Goal: Transaction & Acquisition: Purchase product/service

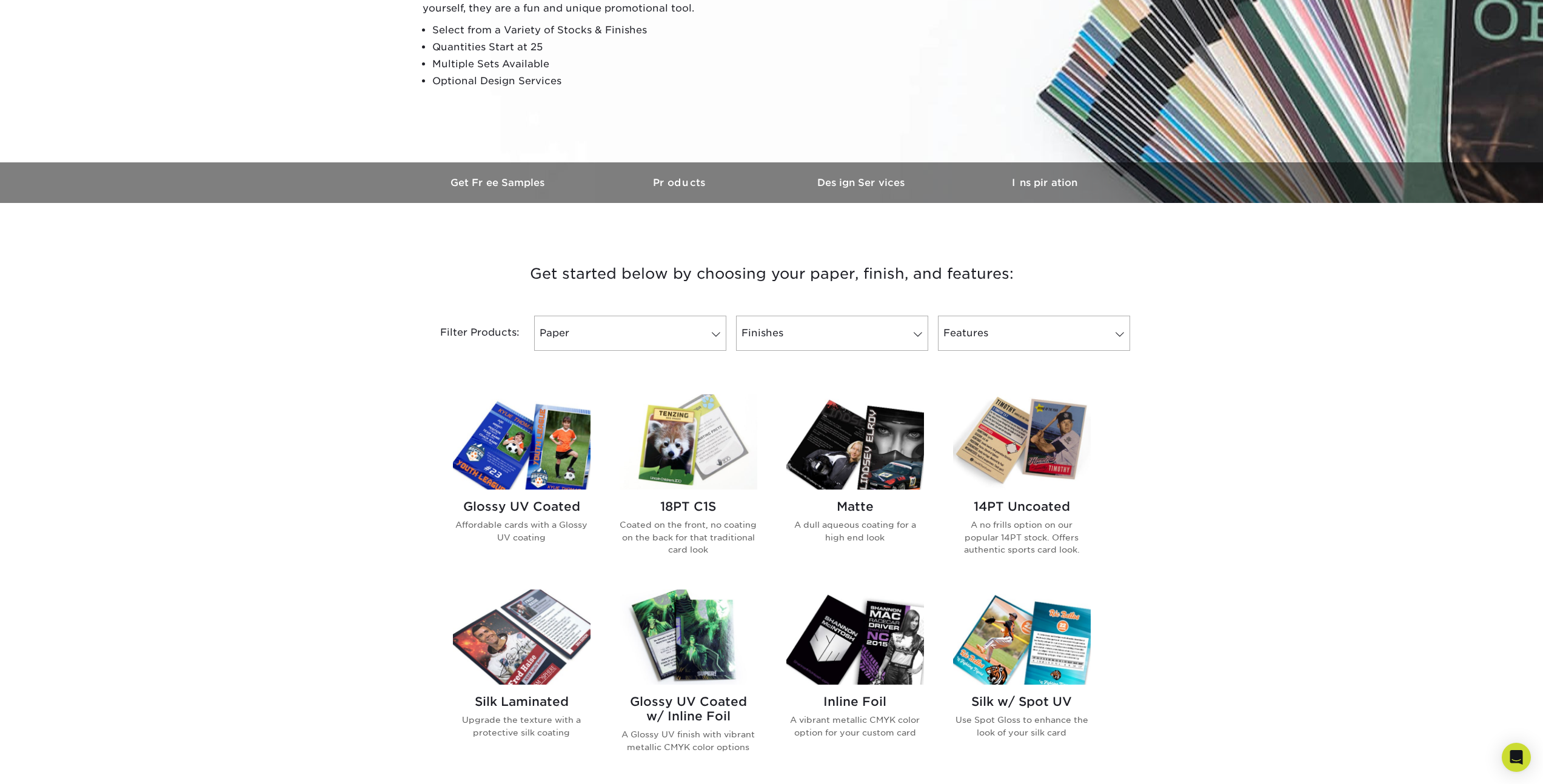
scroll to position [219, 0]
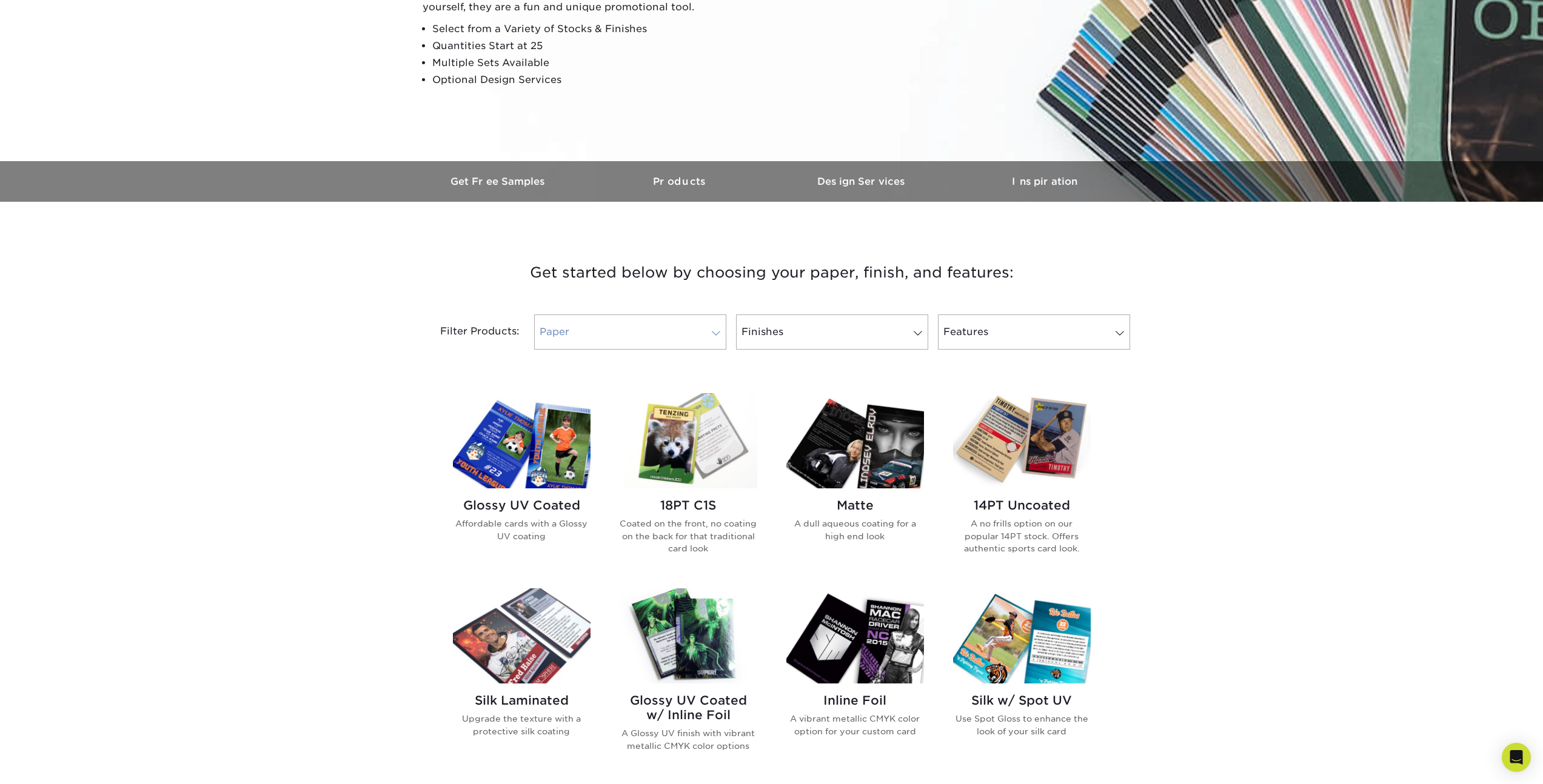
click at [719, 336] on span at bounding box center [715, 332] width 17 height 9
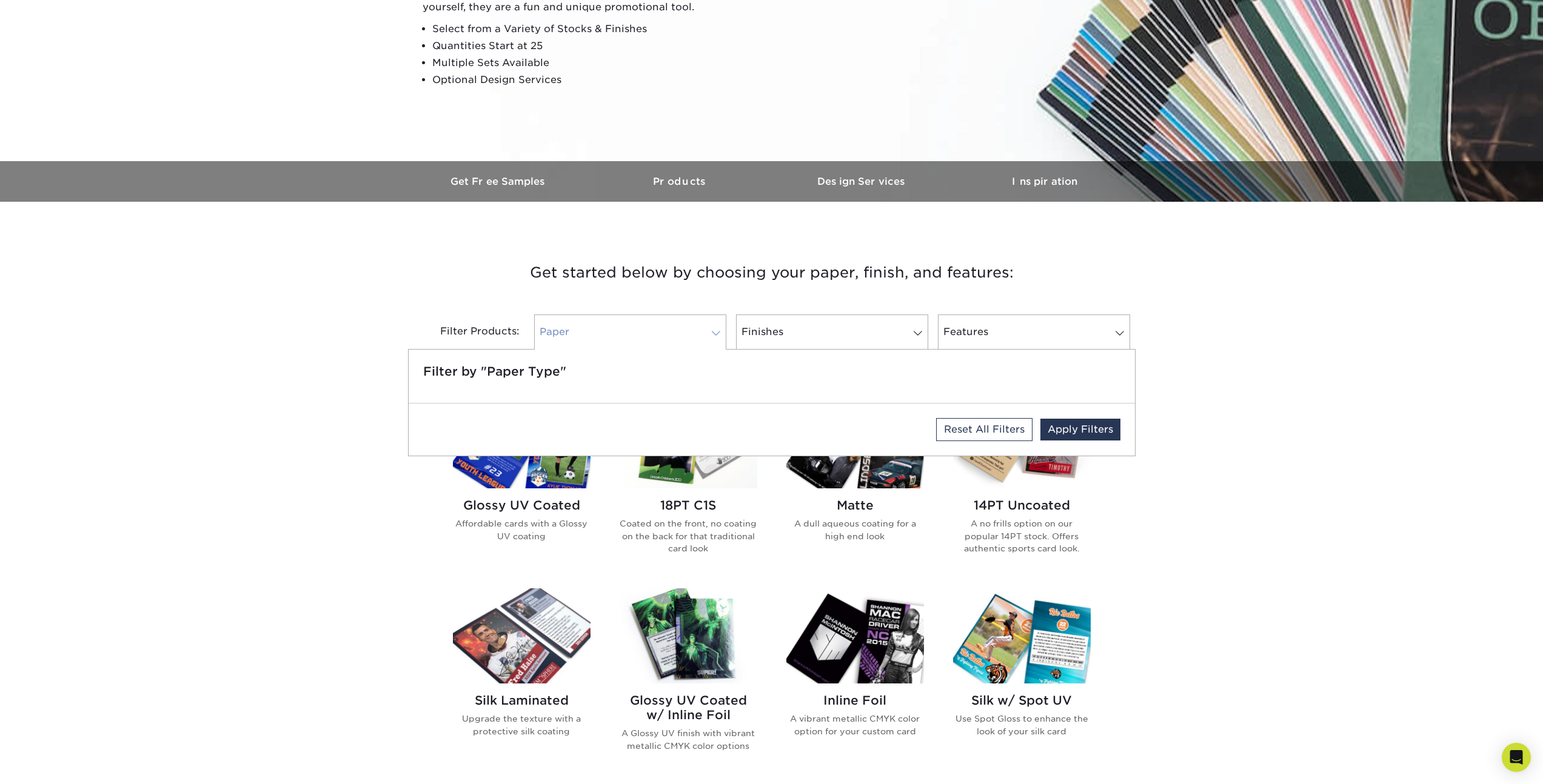
click at [719, 336] on span at bounding box center [715, 332] width 17 height 9
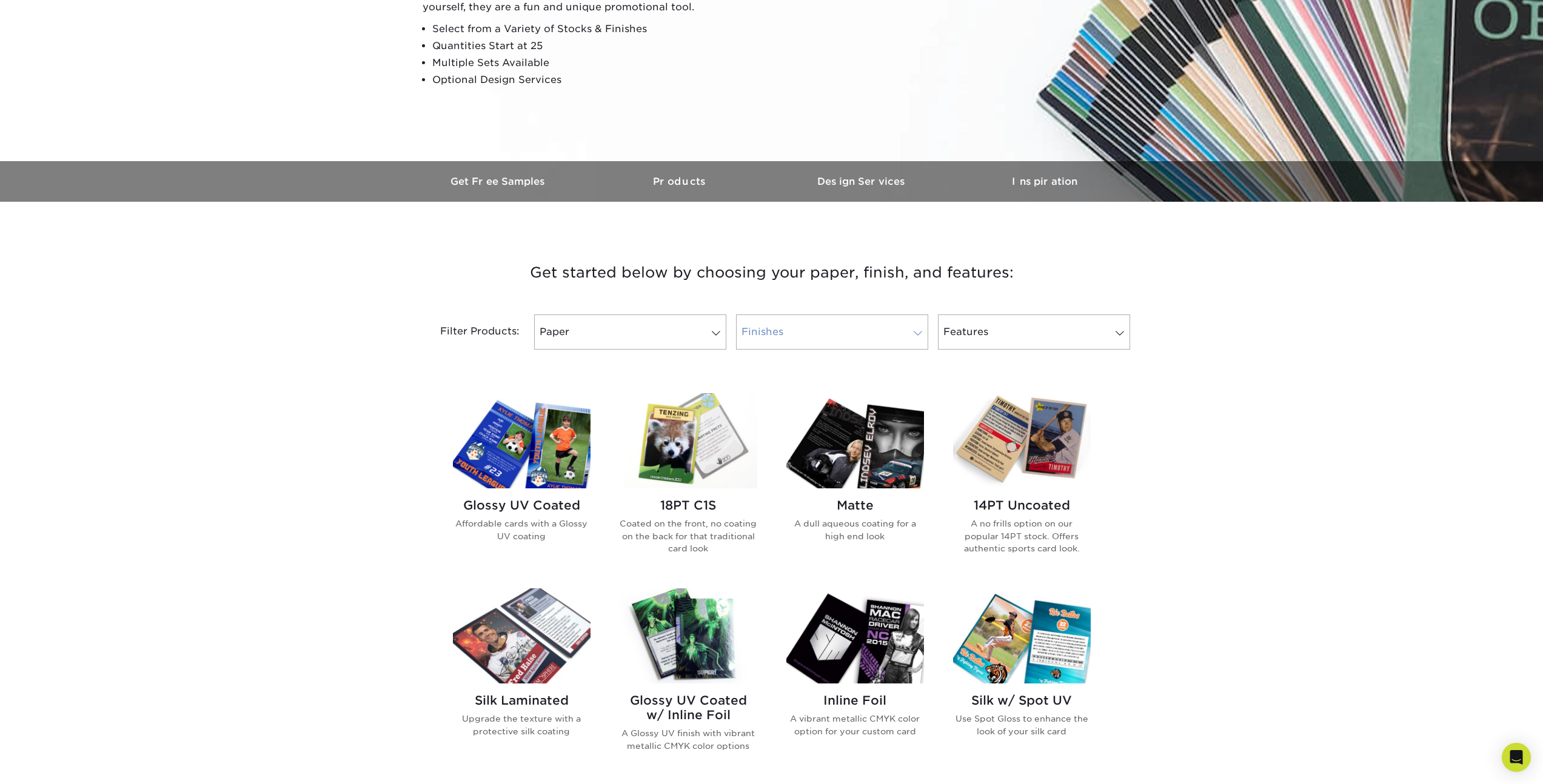
click at [919, 332] on span at bounding box center [917, 332] width 17 height 9
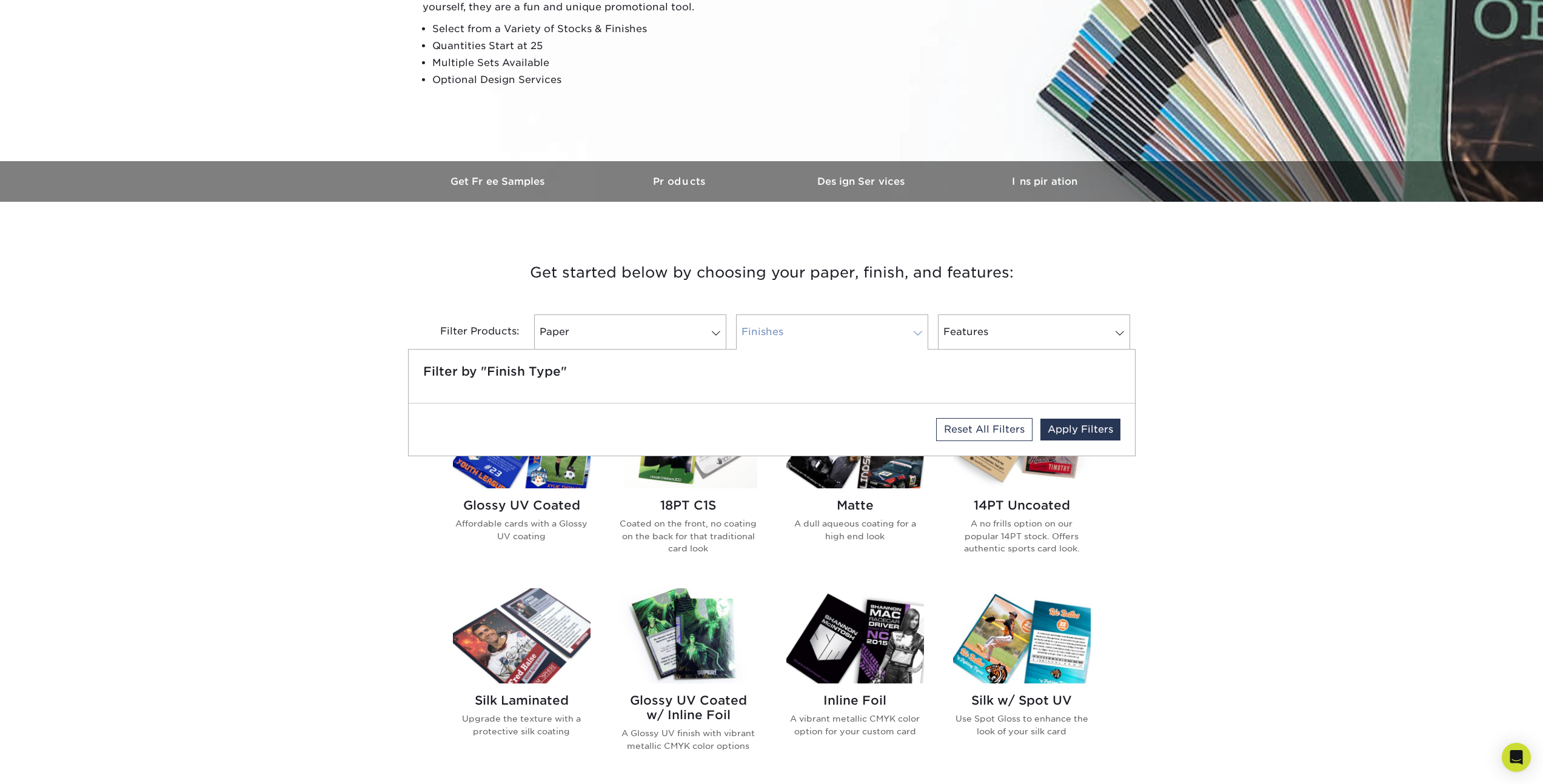
click at [919, 332] on span at bounding box center [917, 332] width 17 height 9
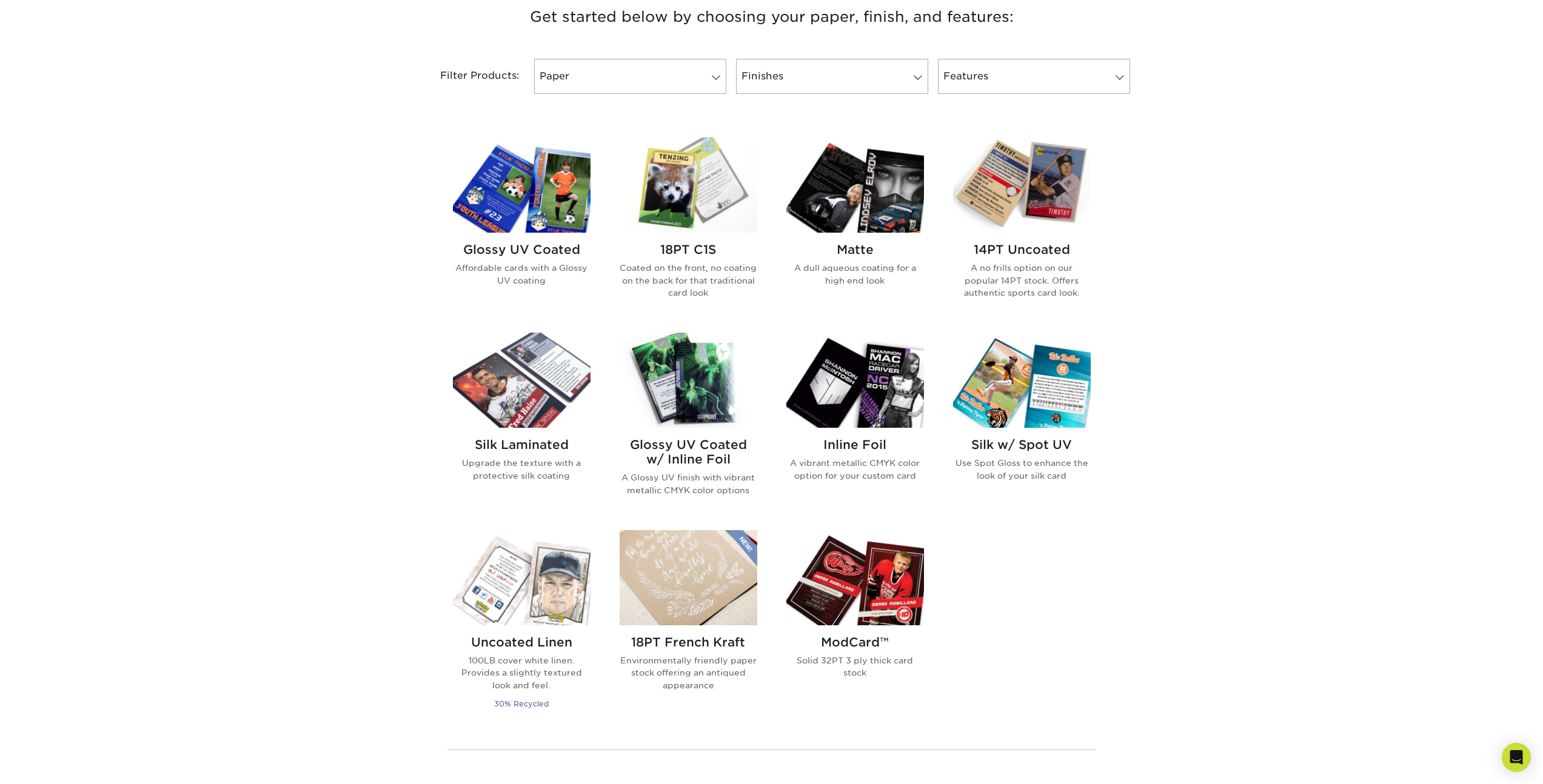
scroll to position [472, 0]
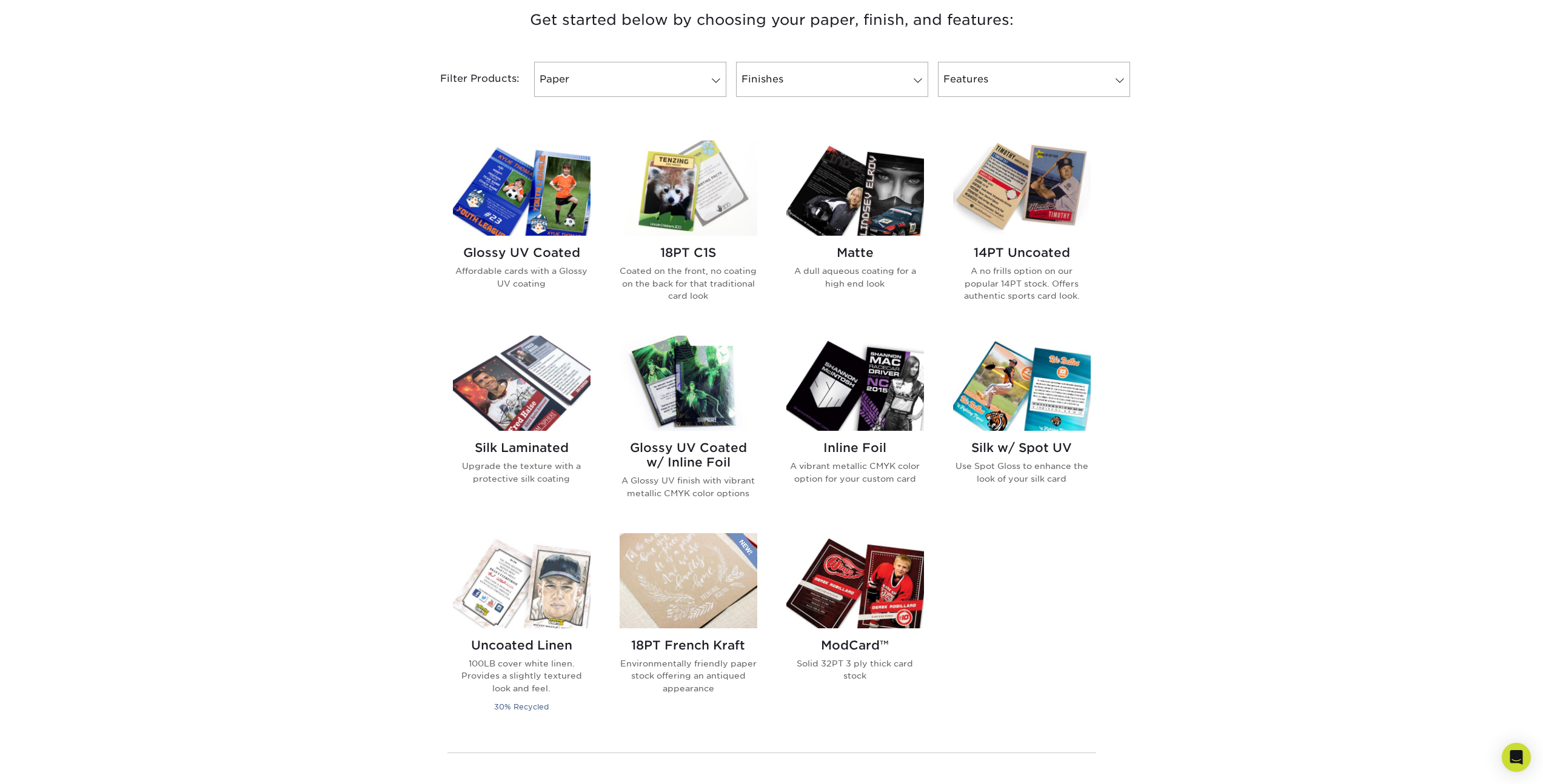
click at [690, 219] on img at bounding box center [688, 188] width 138 height 95
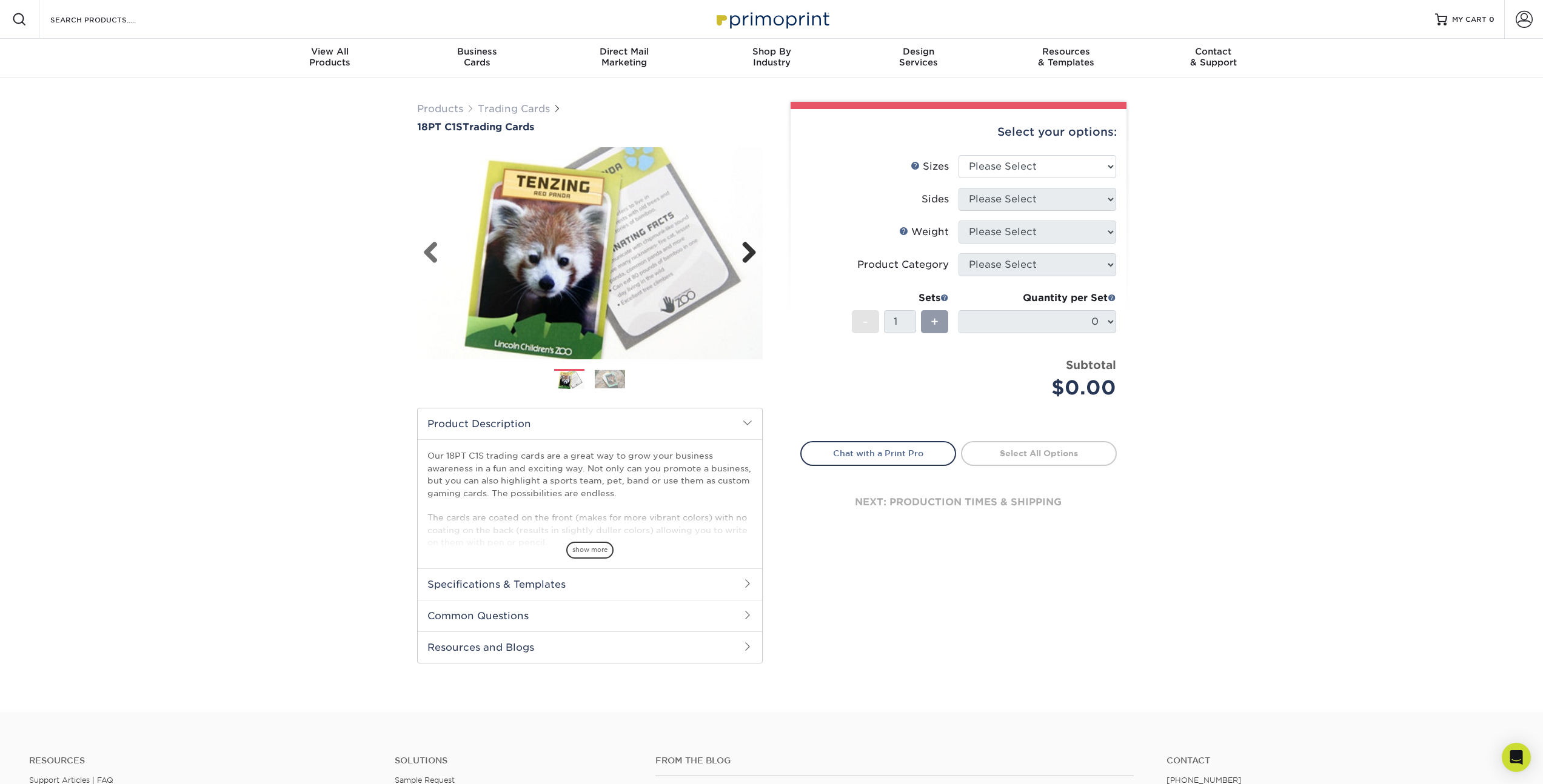
click at [750, 251] on link "Next" at bounding box center [744, 253] width 24 height 24
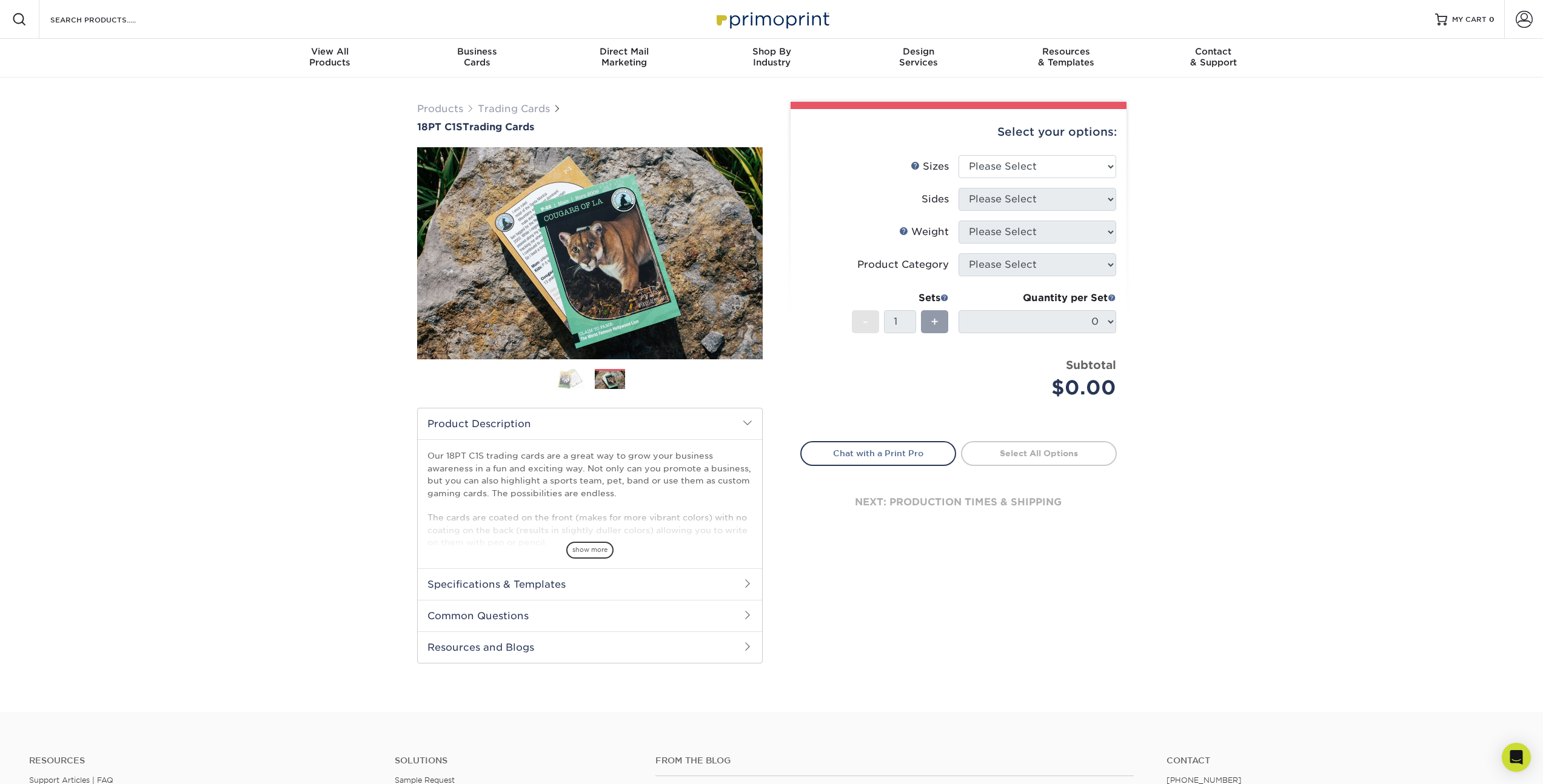
click at [744, 586] on span at bounding box center [747, 583] width 9 height 9
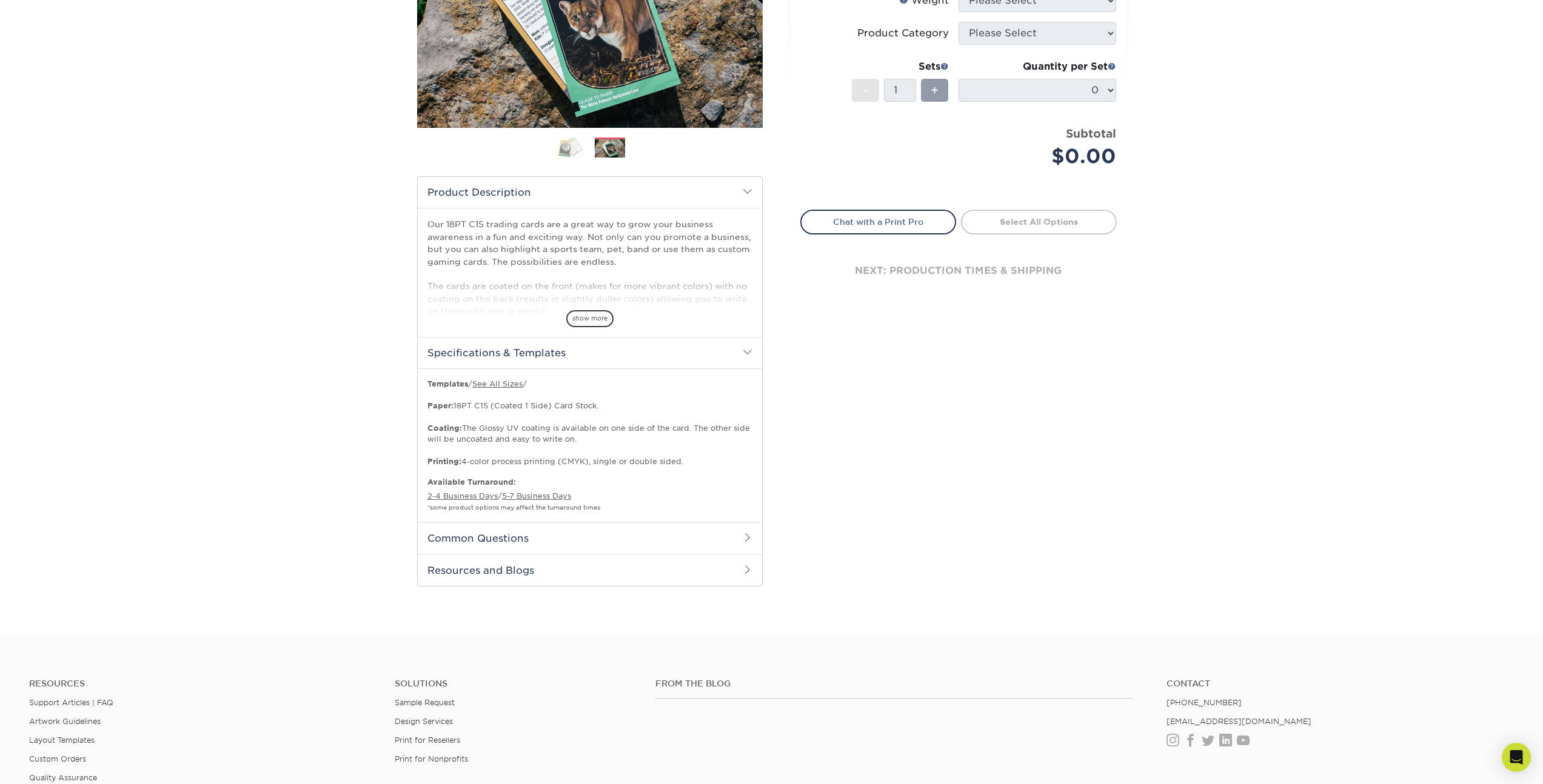
scroll to position [235, 0]
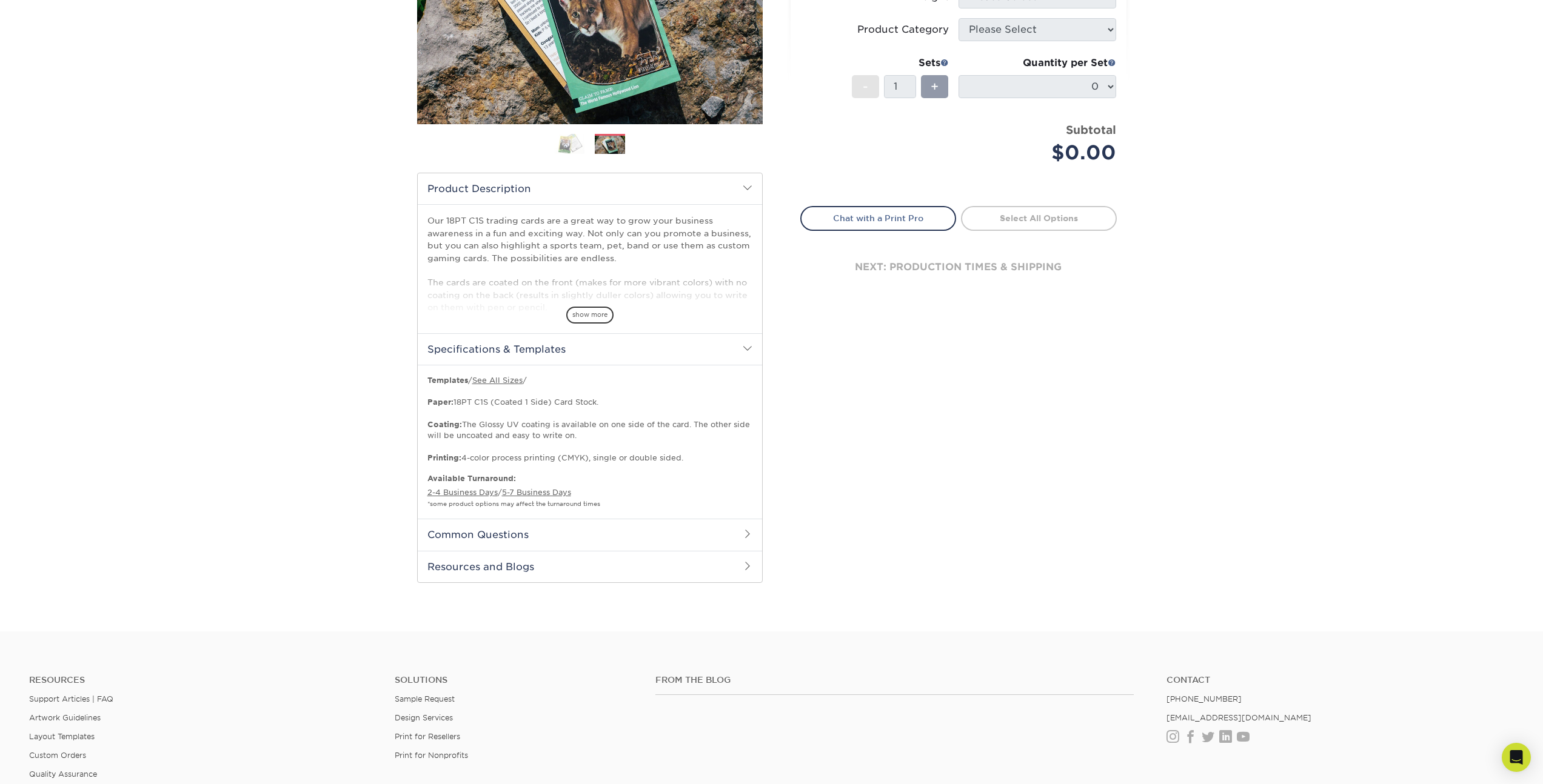
click at [744, 542] on h2 "Common Questions" at bounding box center [590, 534] width 344 height 31
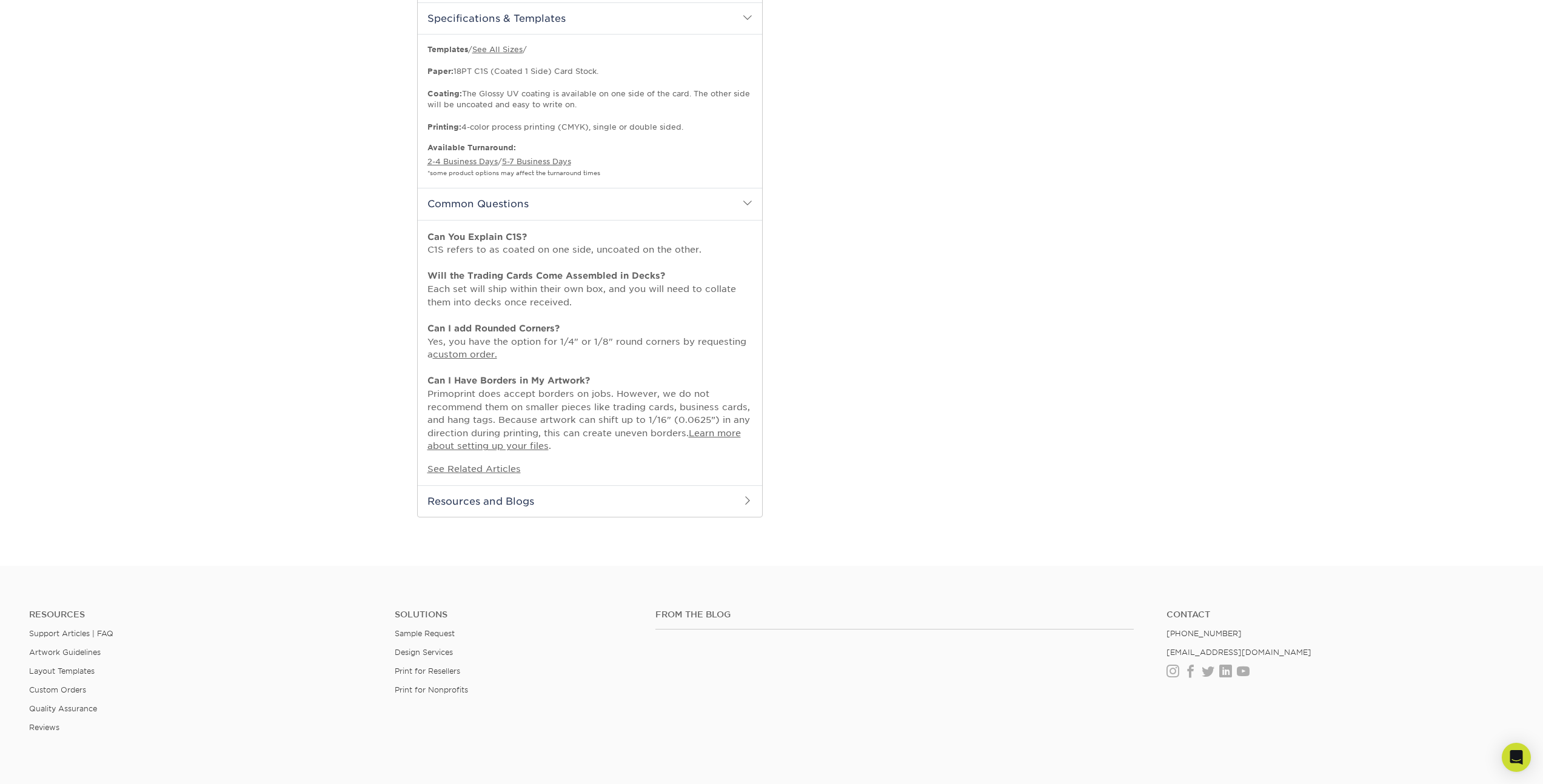
scroll to position [571, 0]
click at [442, 630] on link "Sample Request" at bounding box center [424, 629] width 60 height 9
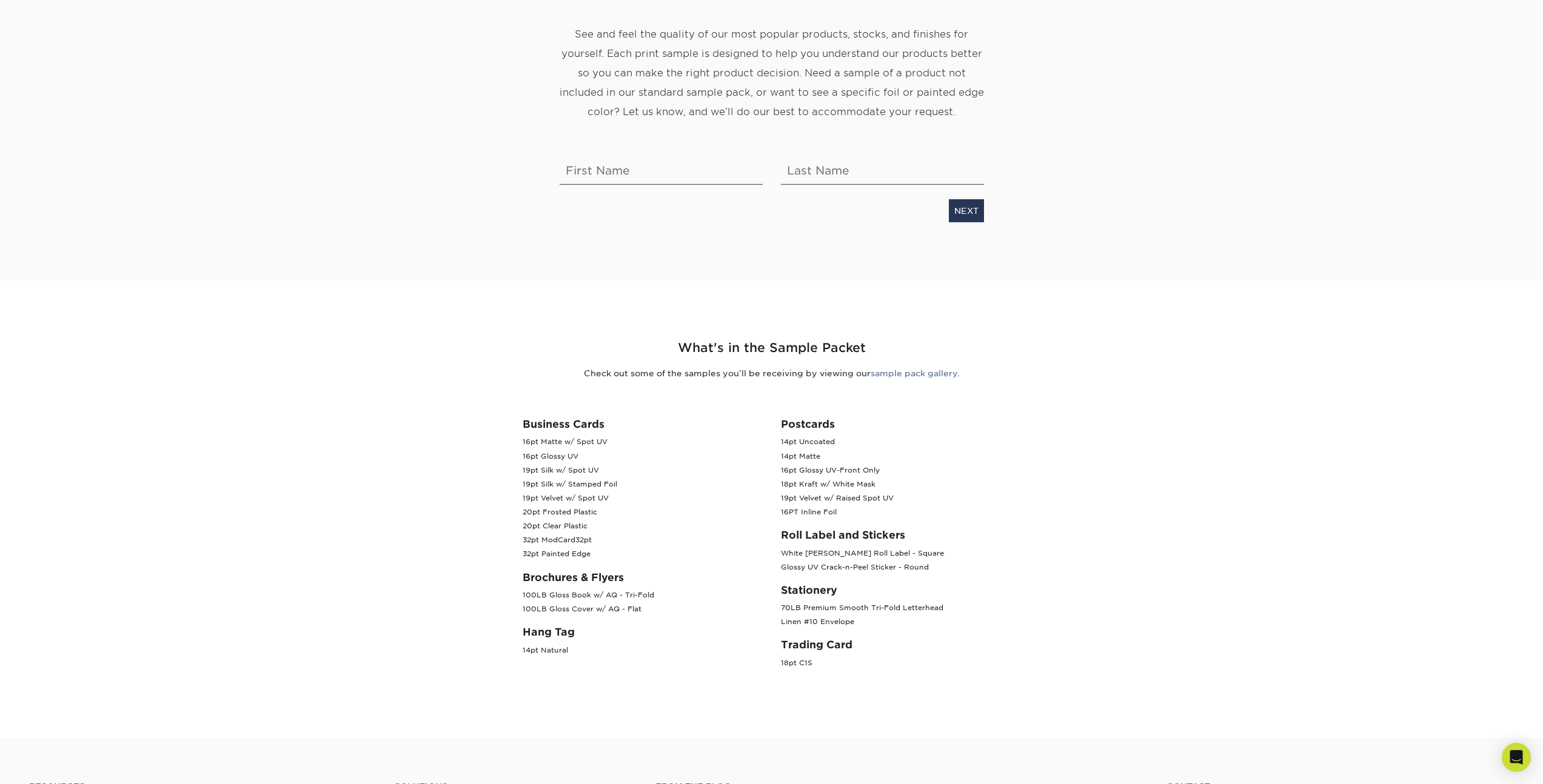
scroll to position [173, 0]
click at [908, 378] on link "sample pack gallery" at bounding box center [913, 374] width 86 height 9
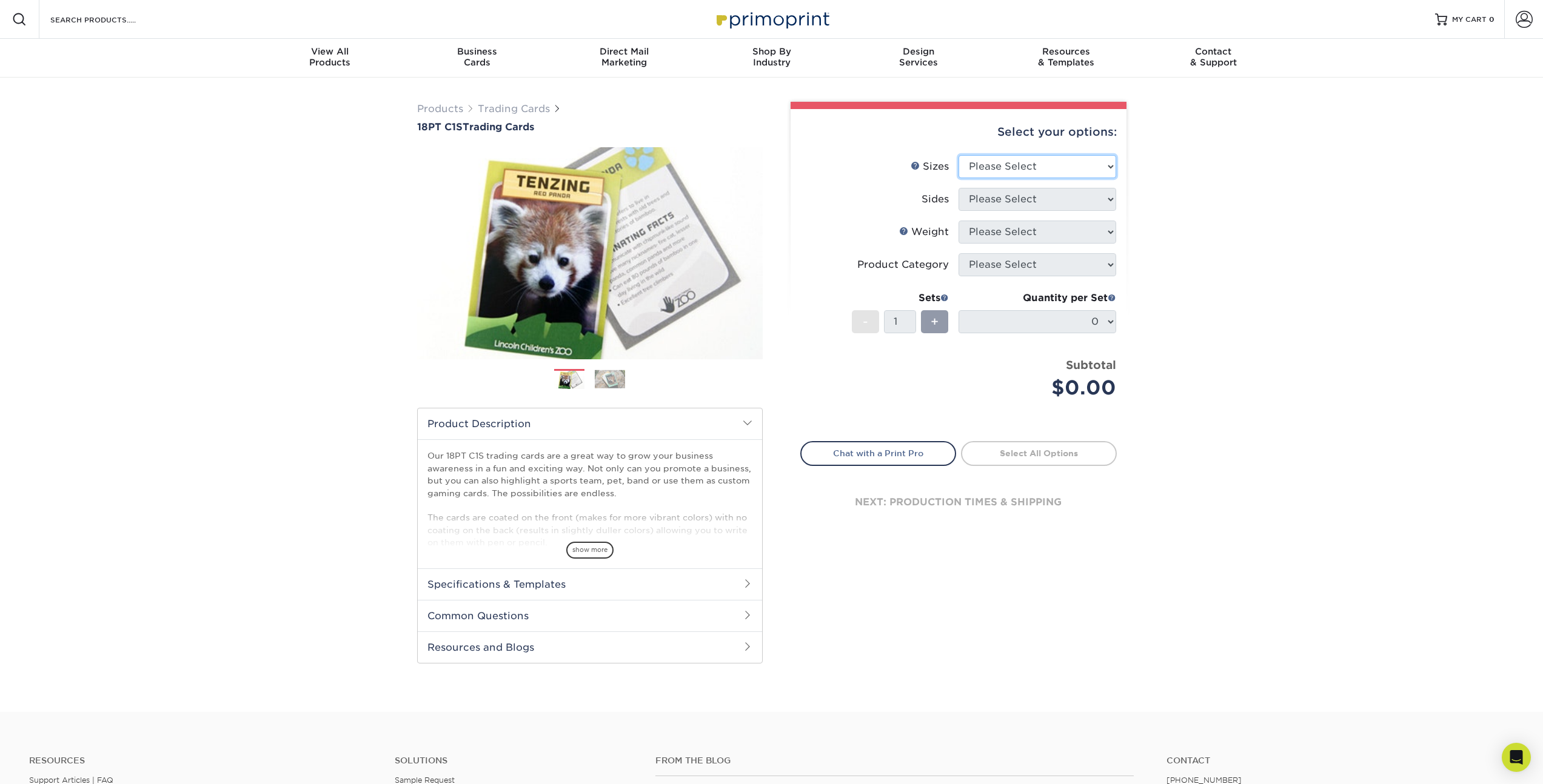
click at [1104, 170] on select "Please Select 2.5" x 3.5"" at bounding box center [1037, 167] width 158 height 23
select select "2.50x3.50"
click at [958, 155] on select "Please Select 2.5" x 3.5"" at bounding box center [1037, 167] width 158 height 23
click at [1061, 205] on select "Please Select Print Both Sides Print Front Only" at bounding box center [1037, 200] width 158 height 23
select select "13abbda7-1d64-4f25-8bb2-c179b224825d"
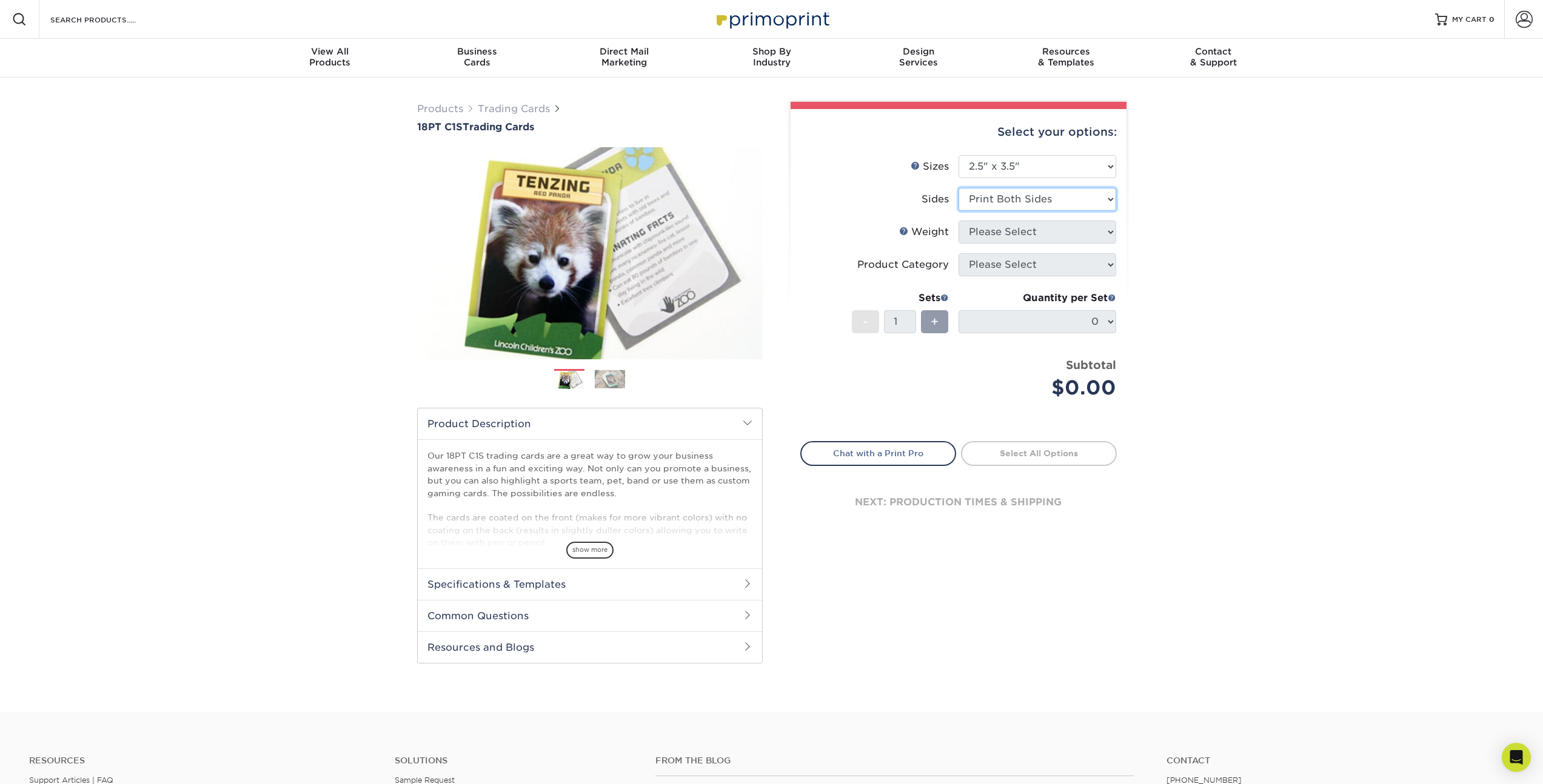
click at [958, 188] on select "Please Select Print Both Sides Print Front Only" at bounding box center [1037, 200] width 158 height 23
click at [1066, 240] on select "Please Select 18PT C1S" at bounding box center [1037, 232] width 158 height 23
select select "18PTC1S"
click at [958, 221] on select "Please Select 18PT C1S" at bounding box center [1037, 232] width 158 height 23
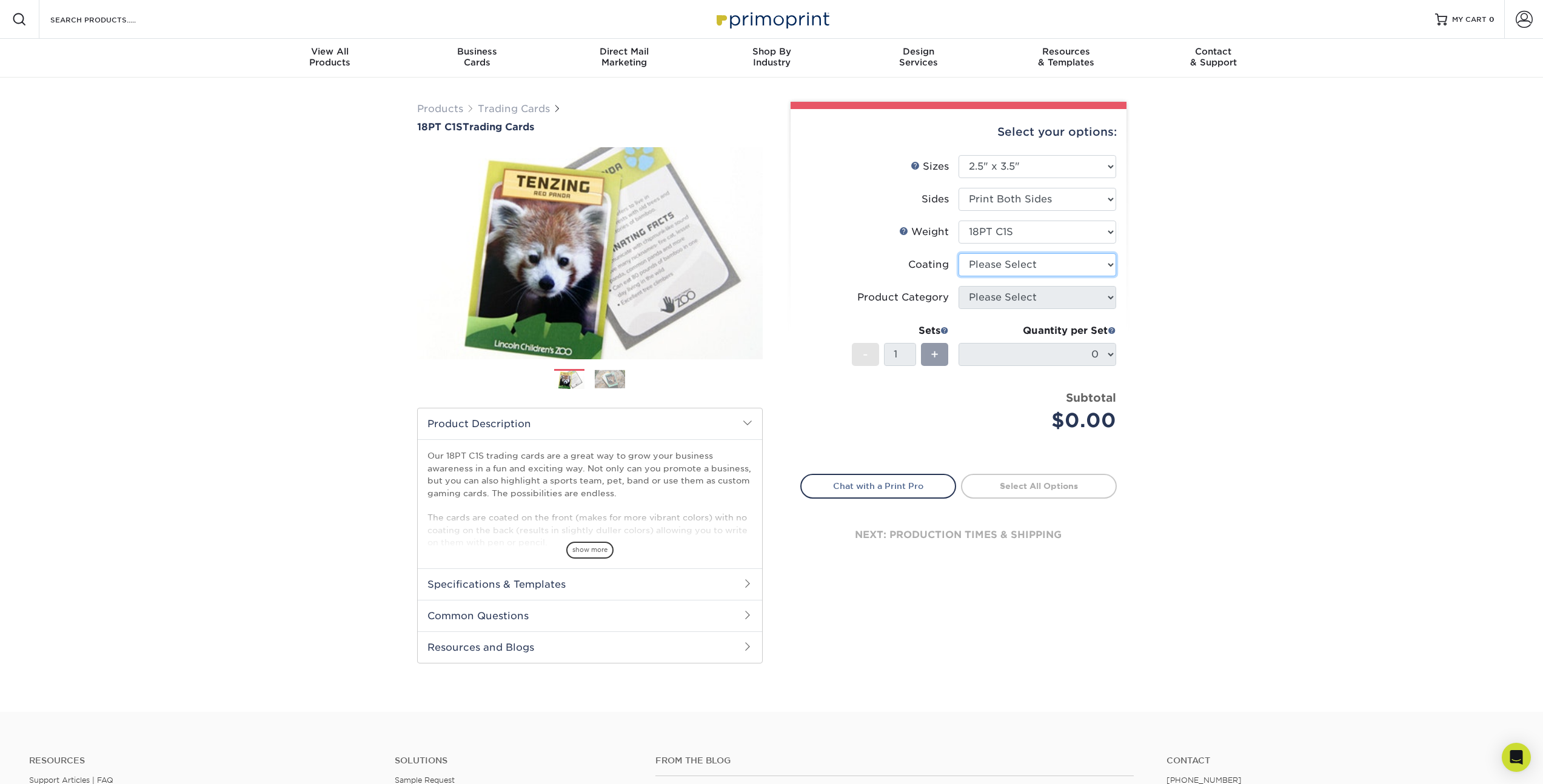
click at [1085, 269] on select at bounding box center [1037, 265] width 158 height 23
select select "3e7618de-abca-4bda-9f97-8b9129e913d8"
click at [958, 253] on select at bounding box center [1037, 265] width 158 height 23
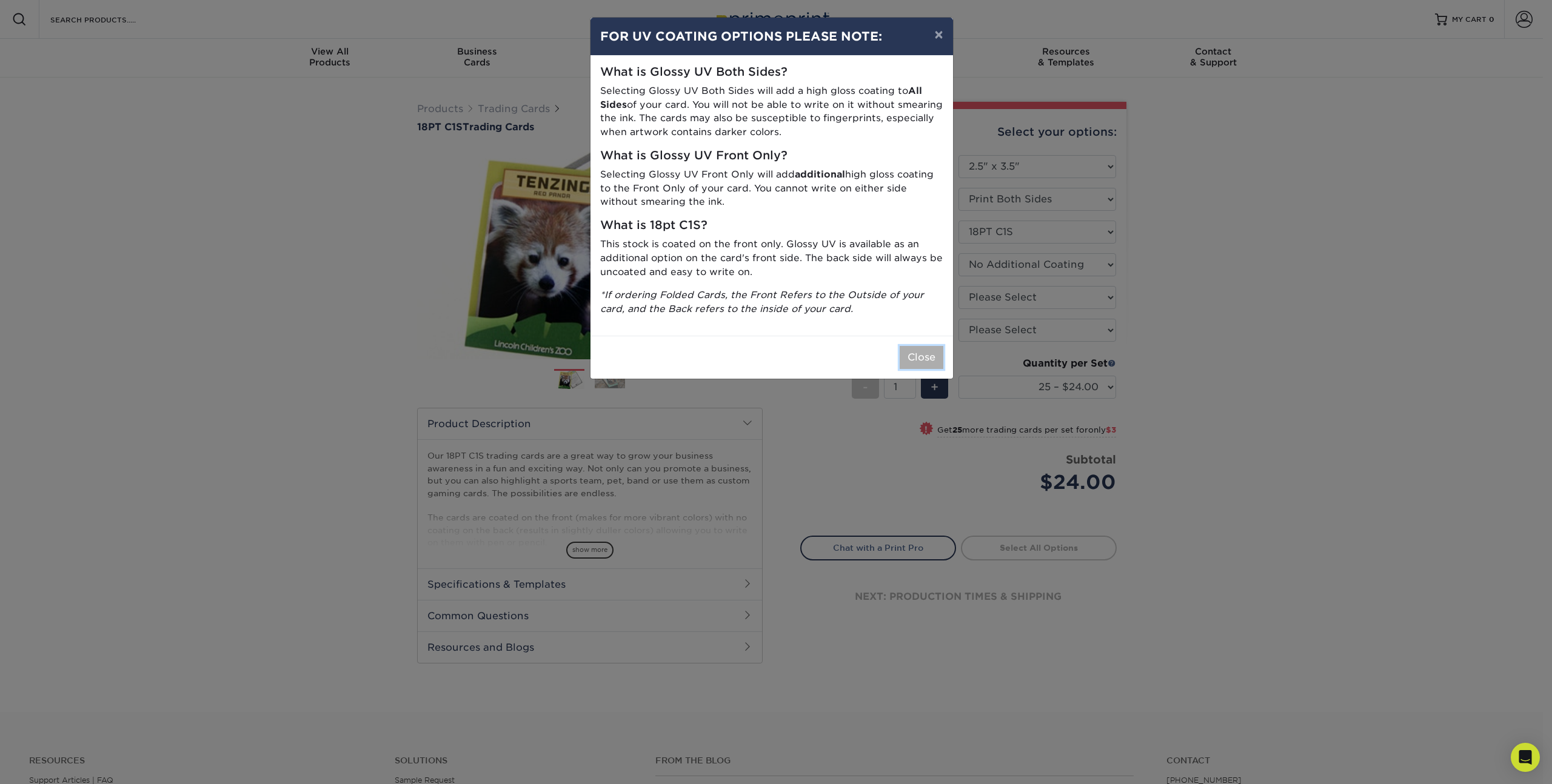
click at [924, 360] on button "Close" at bounding box center [922, 358] width 44 height 23
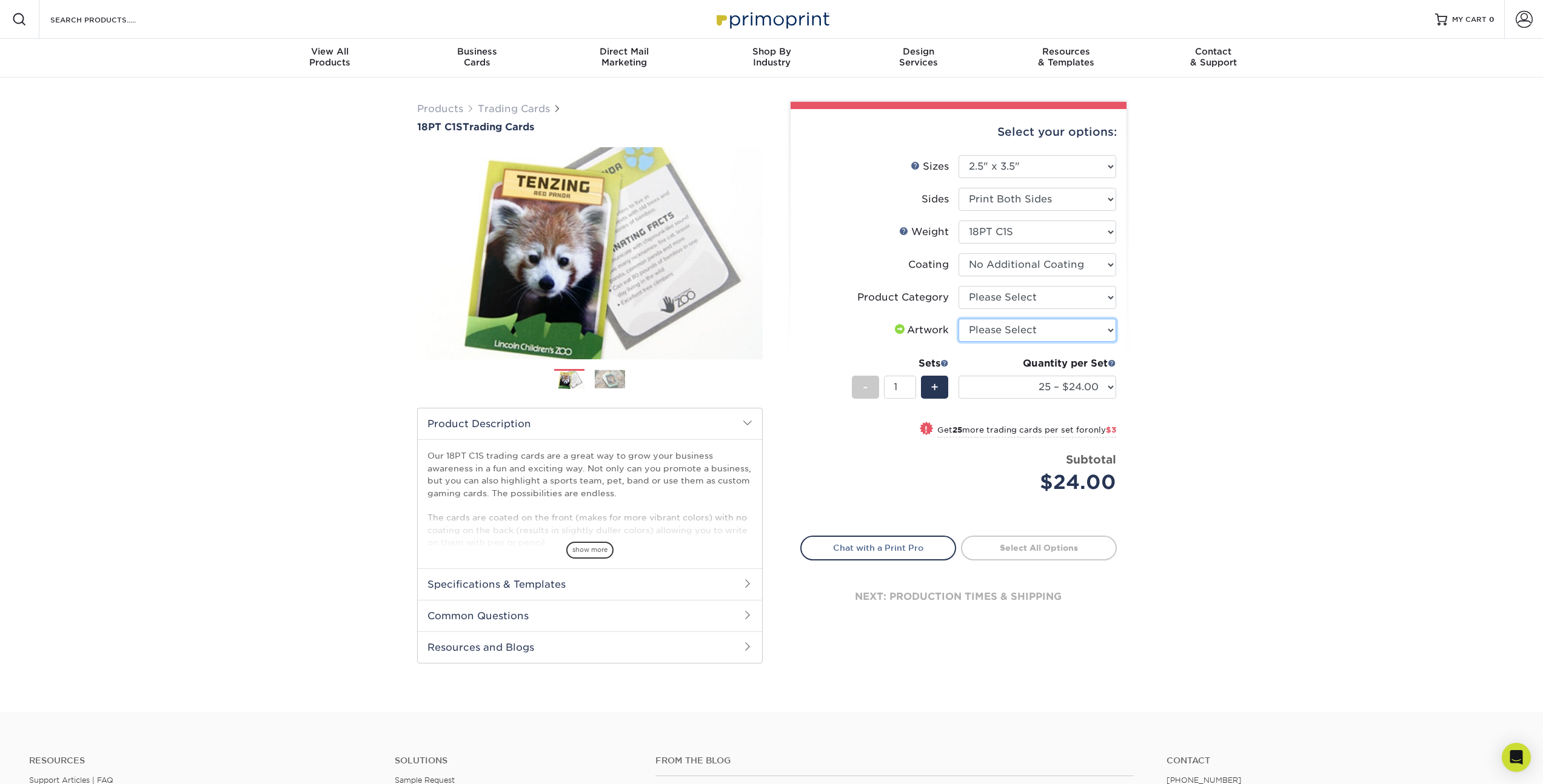
click at [1107, 328] on select "Please Select I will upload files I need a design - $100" at bounding box center [1037, 330] width 158 height 23
select select "upload"
click at [958, 319] on select "Please Select I will upload files I need a design - $100" at bounding box center [1037, 330] width 158 height 23
click at [1062, 549] on link "Proceed to Shipping" at bounding box center [1038, 547] width 156 height 22
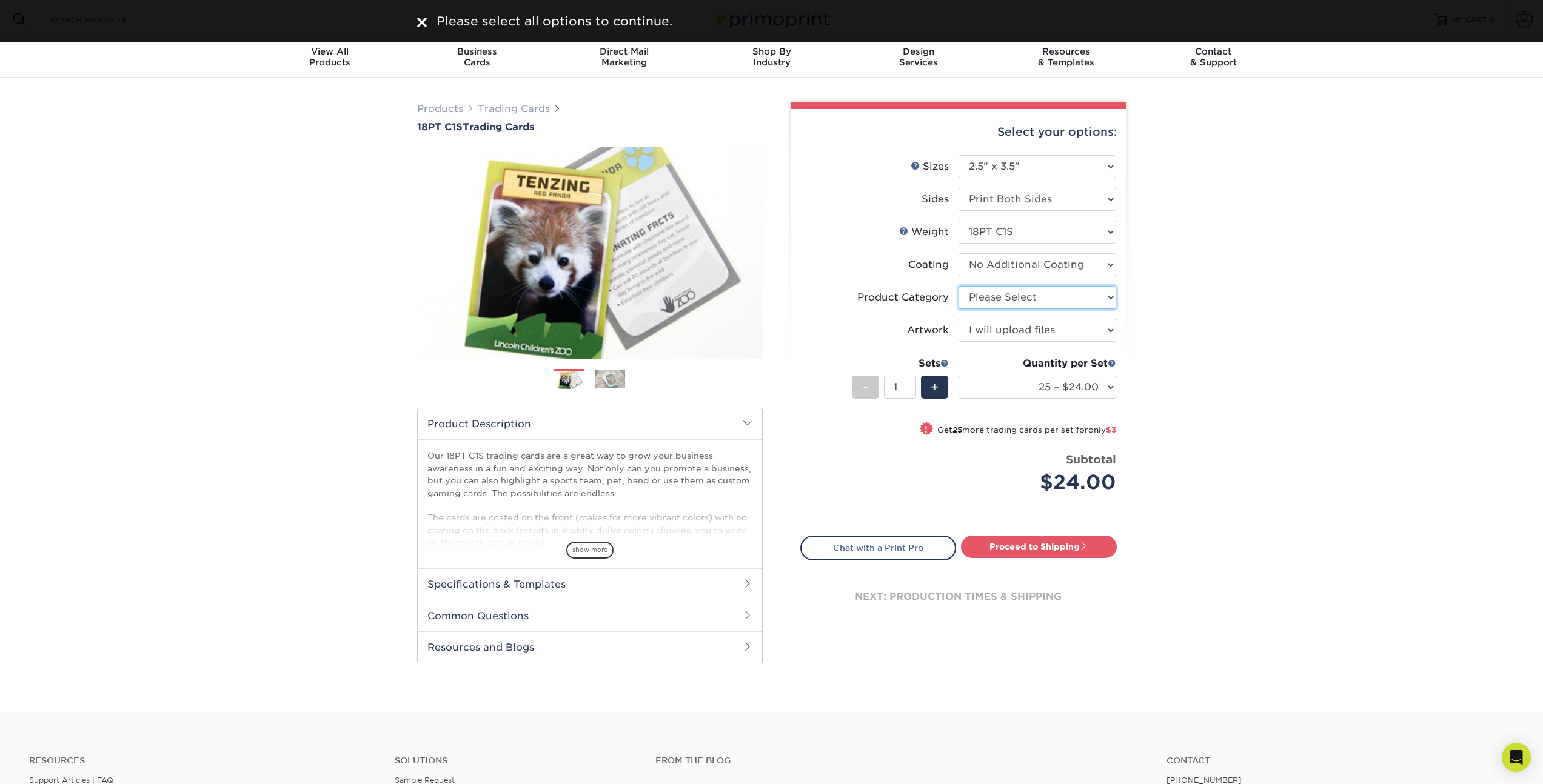
click at [1092, 299] on select "Please Select Trading Cards" at bounding box center [1037, 298] width 158 height 23
select select "c2f9bce9-36c2-409d-b101-c29d9d031e18"
click at [958, 286] on select "Please Select Trading Cards" at bounding box center [1037, 298] width 158 height 23
click at [1072, 550] on link "Proceed to Shipping" at bounding box center [1038, 547] width 156 height 22
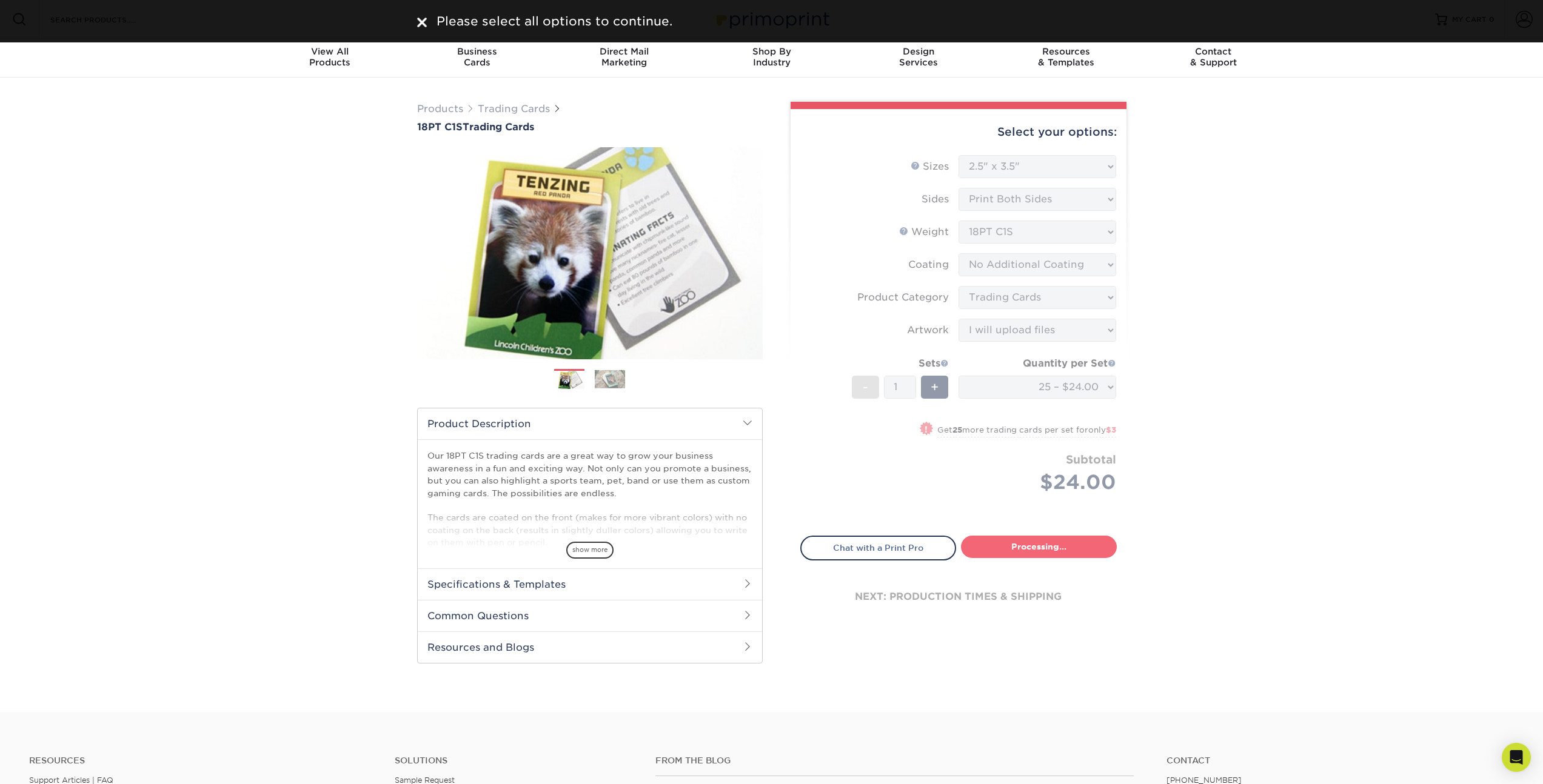
select select "93496b82-97d9-442a-849d-a6c043c823b6"
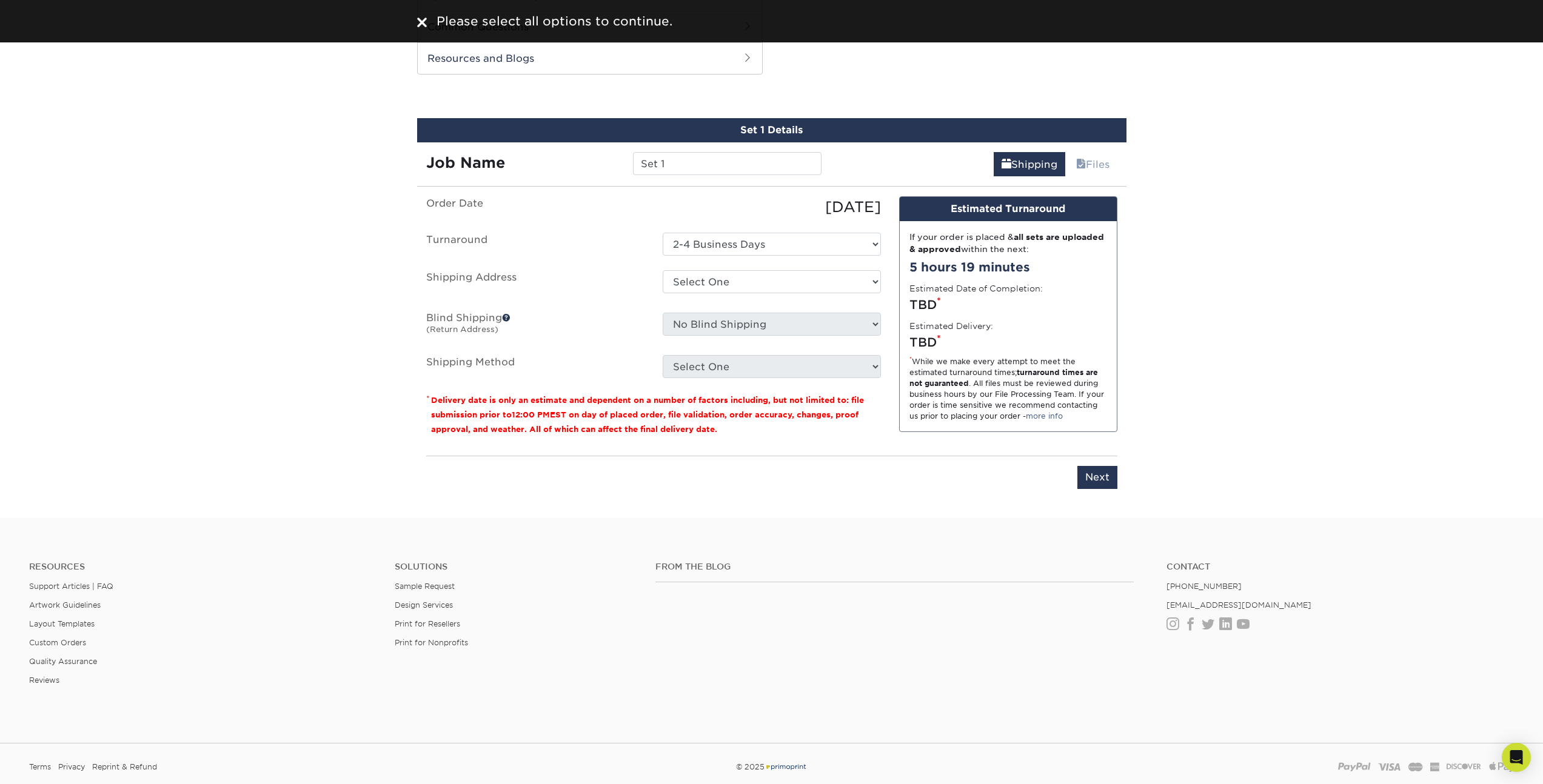
scroll to position [604, 0]
